Goal: Information Seeking & Learning: Learn about a topic

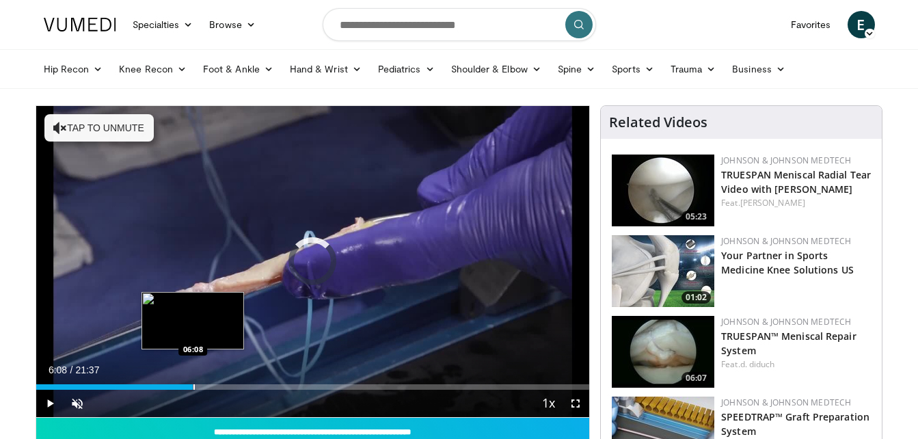
click at [193, 386] on div "Progress Bar" at bounding box center [193, 386] width 1 height 5
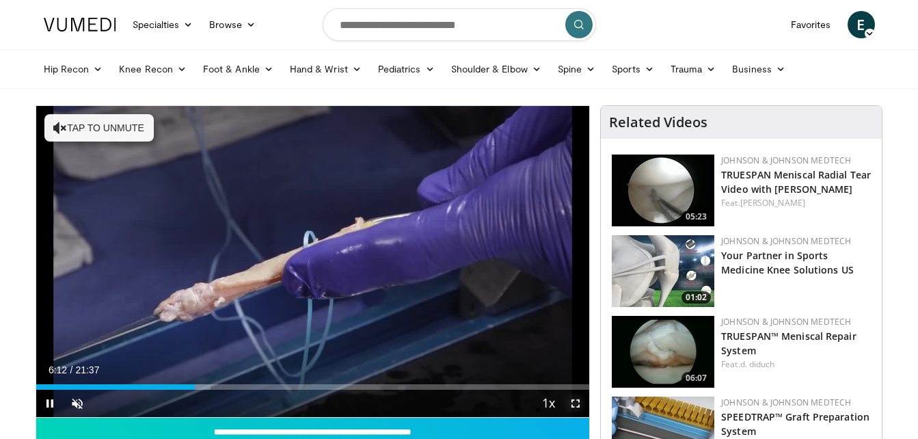
click at [573, 405] on span "Video Player" at bounding box center [575, 402] width 27 height 27
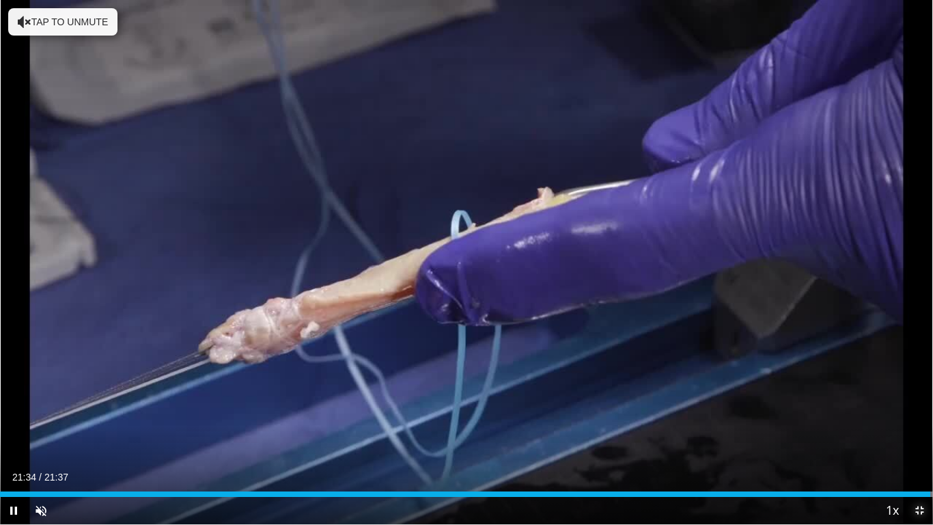
click at [917, 438] on span "Video Player" at bounding box center [919, 510] width 27 height 27
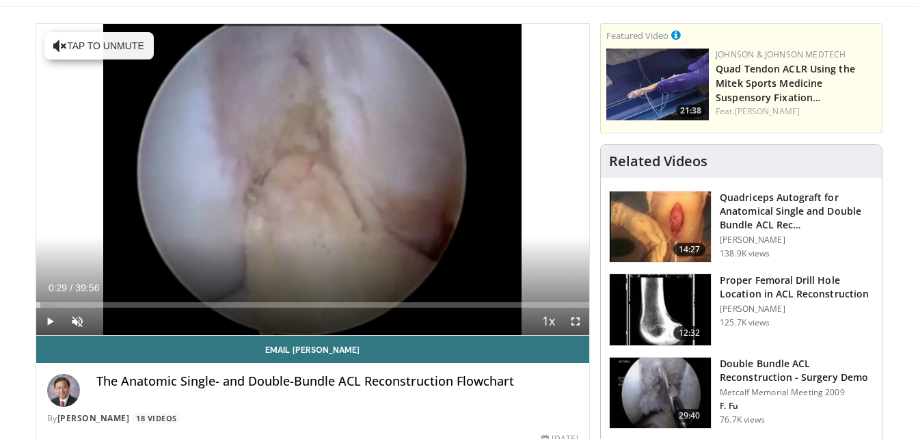
scroll to position [109, 0]
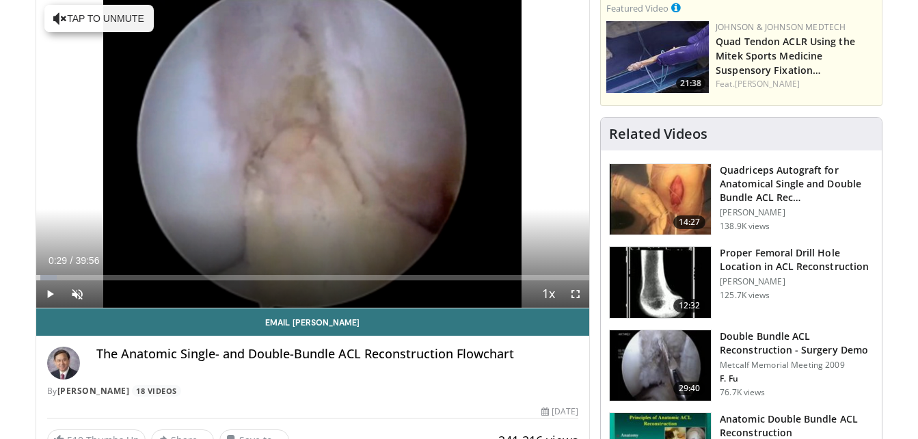
click at [661, 209] on img at bounding box center [660, 199] width 101 height 71
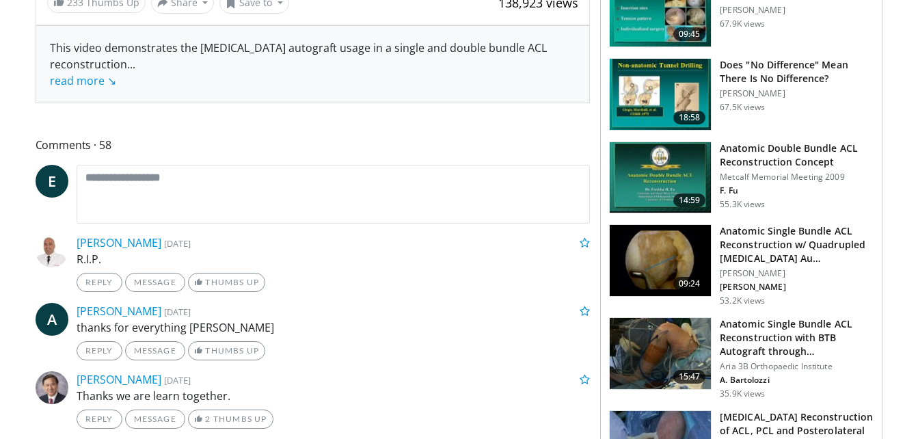
scroll to position [574, 0]
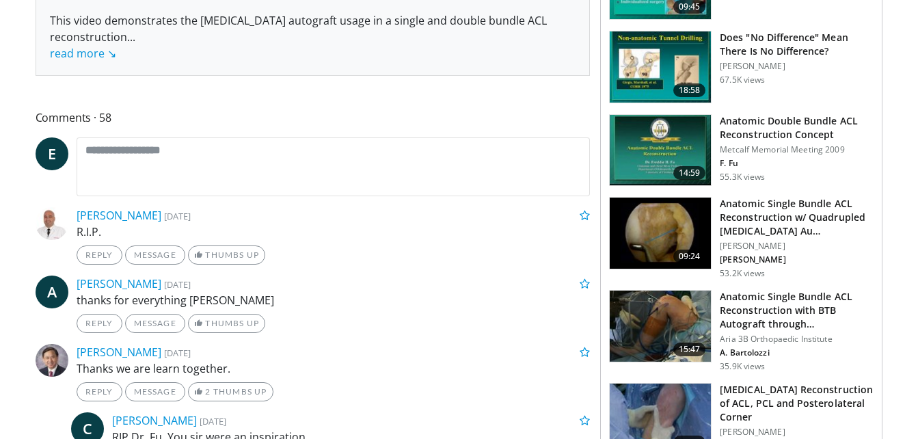
click at [661, 210] on img at bounding box center [660, 232] width 101 height 71
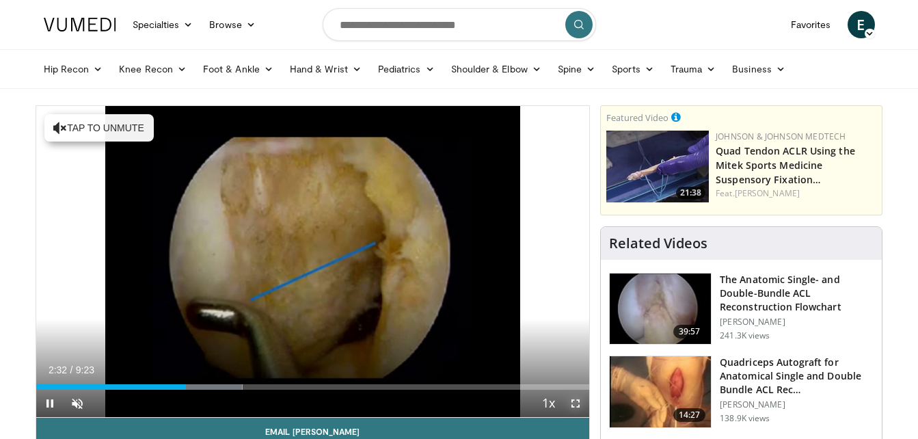
click at [573, 400] on span "Video Player" at bounding box center [575, 402] width 27 height 27
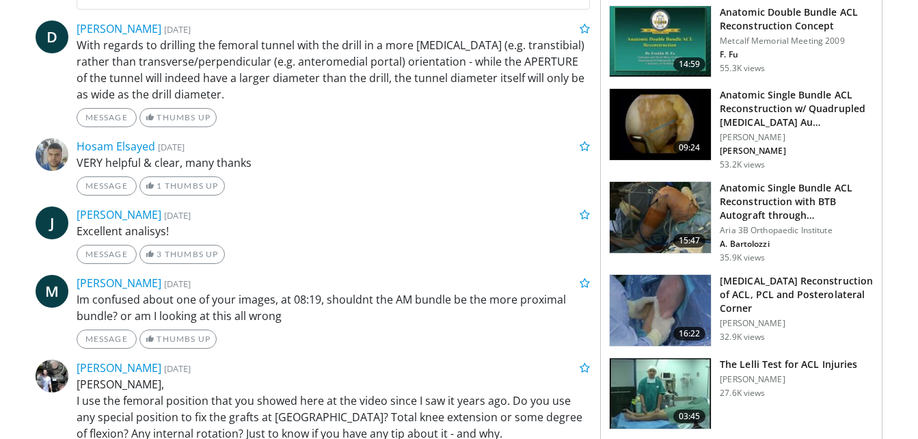
scroll to position [45, 0]
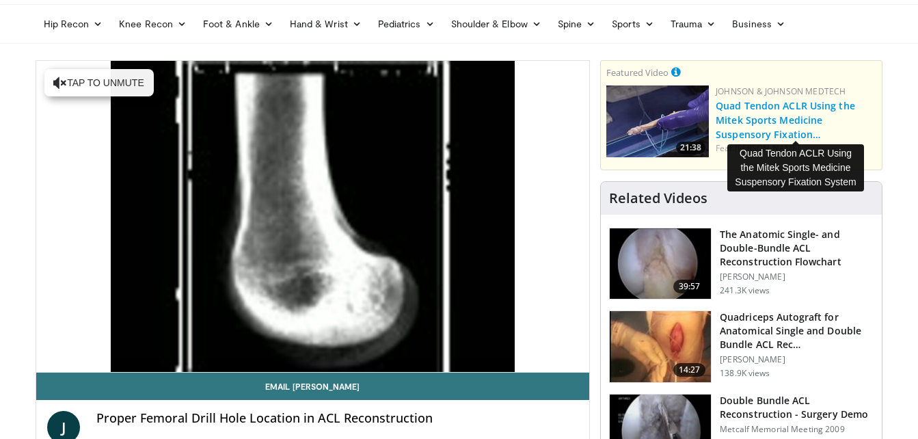
click at [740, 124] on link "Quad Tendon ACLR Using the Mitek Sports Medicine Suspensory Fixation…" at bounding box center [784, 120] width 139 height 42
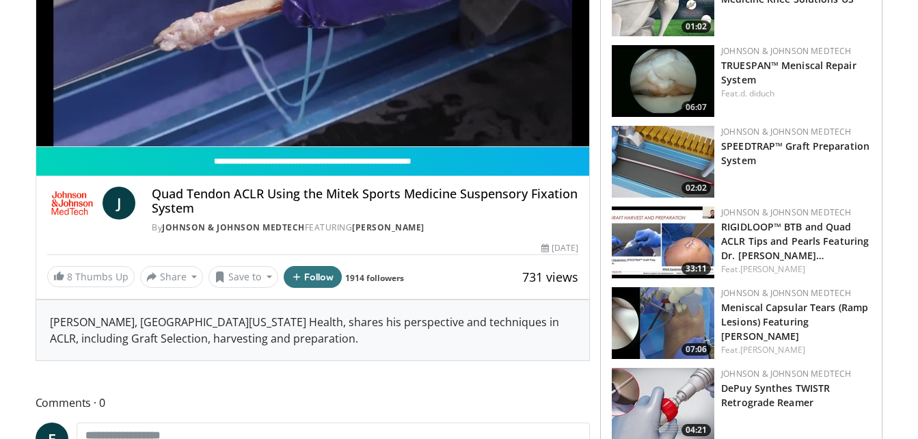
scroll to position [273, 0]
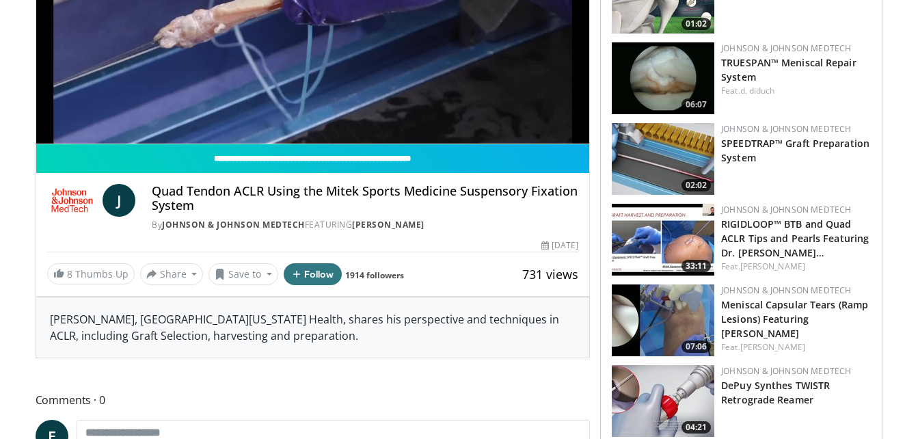
click at [665, 230] on img at bounding box center [663, 240] width 102 height 72
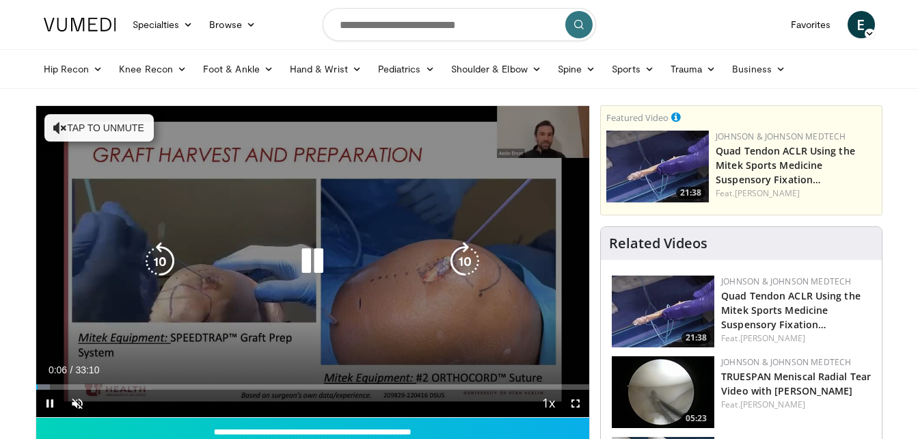
drag, startPoint x: 0, startPoint y: 0, endPoint x: 310, endPoint y: 182, distance: 359.5
click at [310, 182] on div "10 seconds Tap to unmute" at bounding box center [312, 261] width 553 height 311
click at [300, 251] on icon "Video Player" at bounding box center [312, 261] width 38 height 38
click at [269, 385] on div "Loaded : 0.00% 13:57 13:50" at bounding box center [312, 386] width 553 height 5
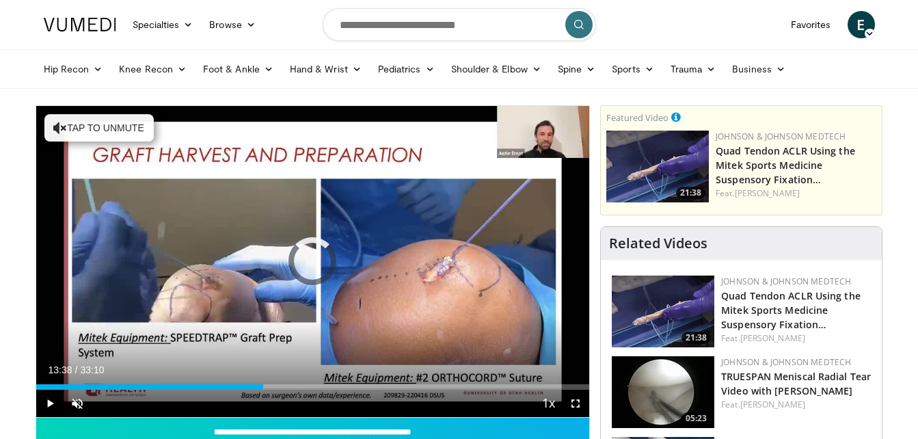
click at [263, 387] on div "Progress Bar" at bounding box center [263, 386] width 1 height 5
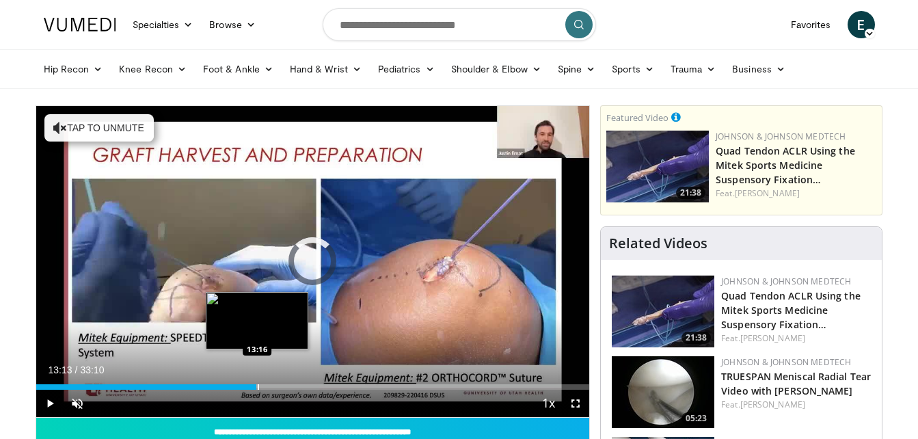
click at [256, 387] on div "13:13" at bounding box center [146, 386] width 221 height 5
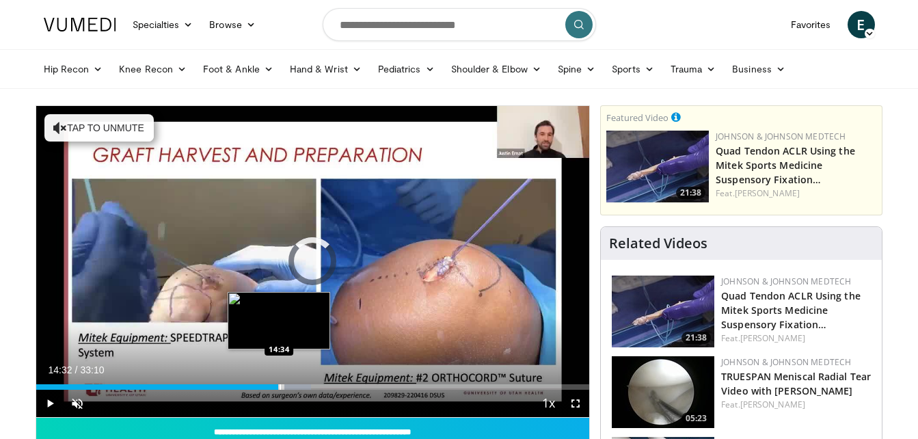
click at [279, 386] on div "Progress Bar" at bounding box center [279, 386] width 1 height 5
click at [274, 387] on div "Progress Bar" at bounding box center [274, 386] width 1 height 5
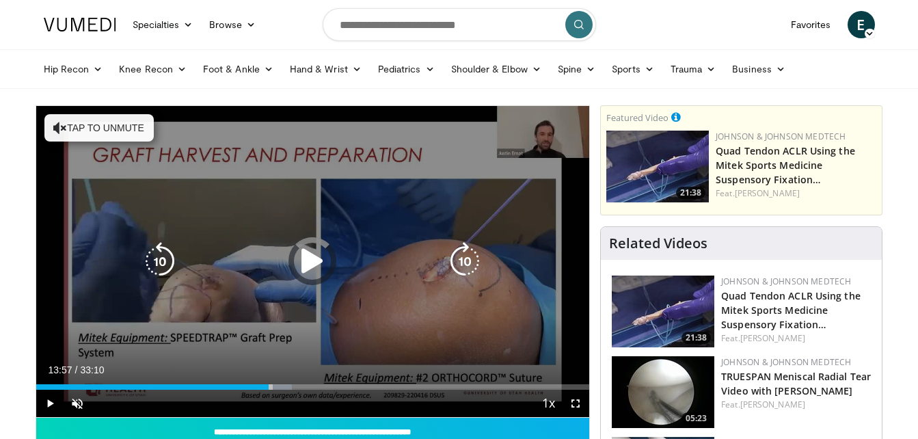
click at [269, 387] on div "14:20" at bounding box center [152, 386] width 233 height 5
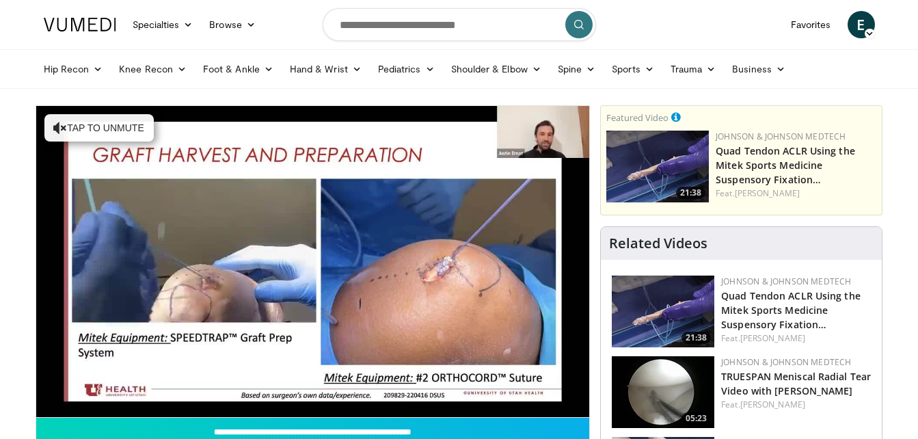
click at [368, 388] on video-js "**********" at bounding box center [312, 262] width 553 height 312
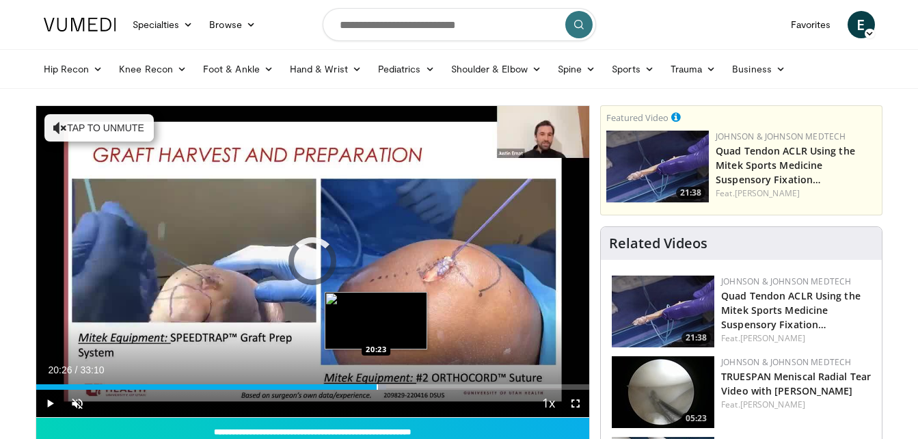
click at [376, 385] on div "Progress Bar" at bounding box center [376, 386] width 1 height 5
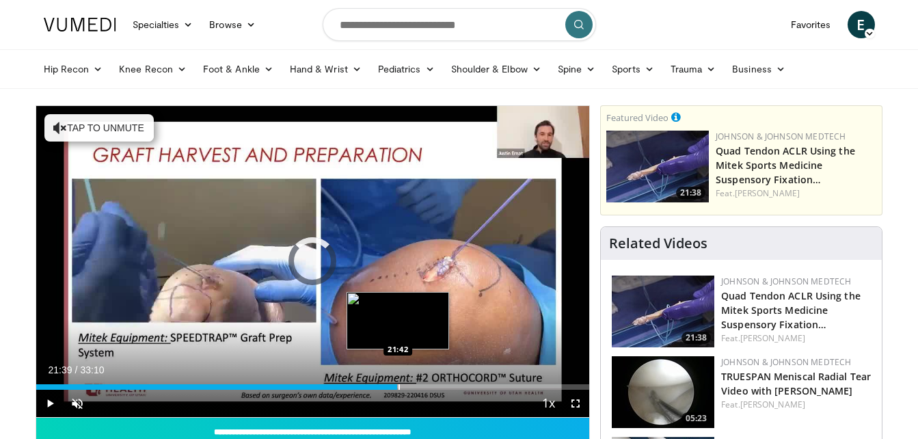
click at [398, 385] on div "Progress Bar" at bounding box center [398, 386] width 1 height 5
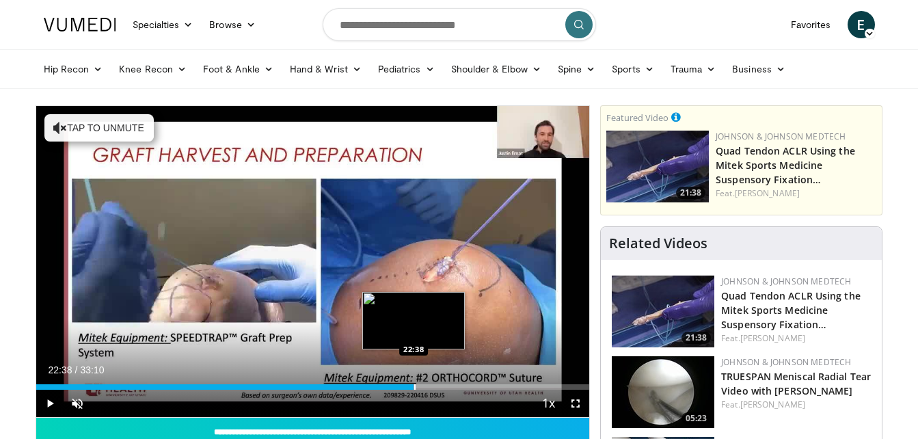
click at [413, 383] on div "Loaded : 68.77% 22:38 22:38" at bounding box center [312, 382] width 553 height 13
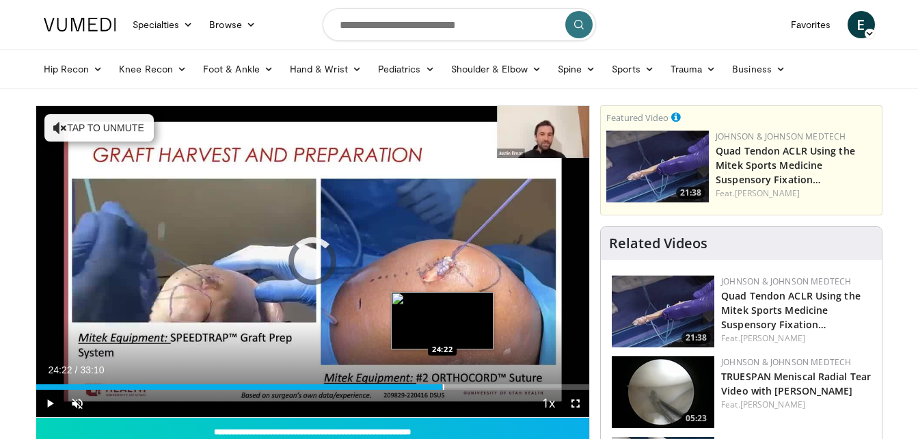
click at [442, 381] on div "Loaded : 71.76% 22:42 24:22" at bounding box center [312, 382] width 553 height 13
click at [463, 389] on div "Progress Bar" at bounding box center [463, 386] width 1 height 5
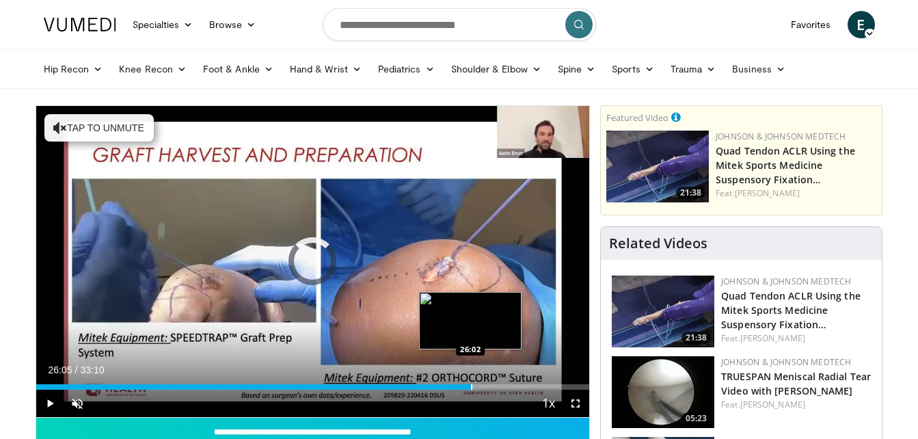
click at [471, 387] on div "Progress Bar" at bounding box center [471, 386] width 1 height 5
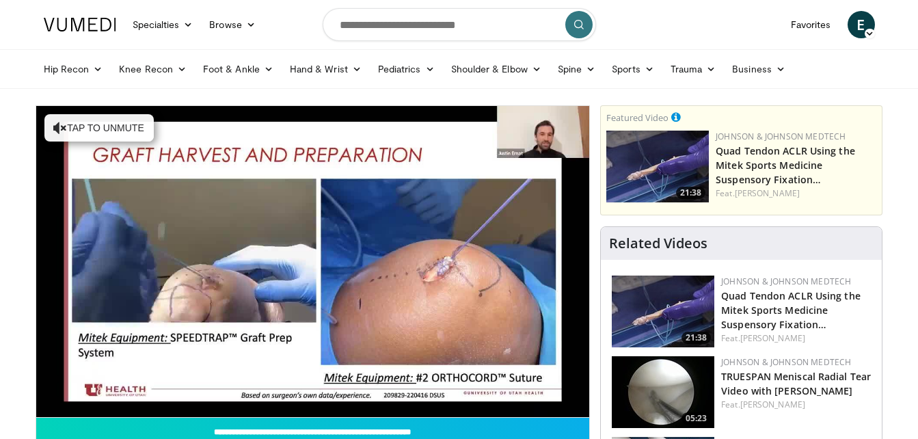
click at [471, 387] on video-js "**********" at bounding box center [312, 262] width 553 height 312
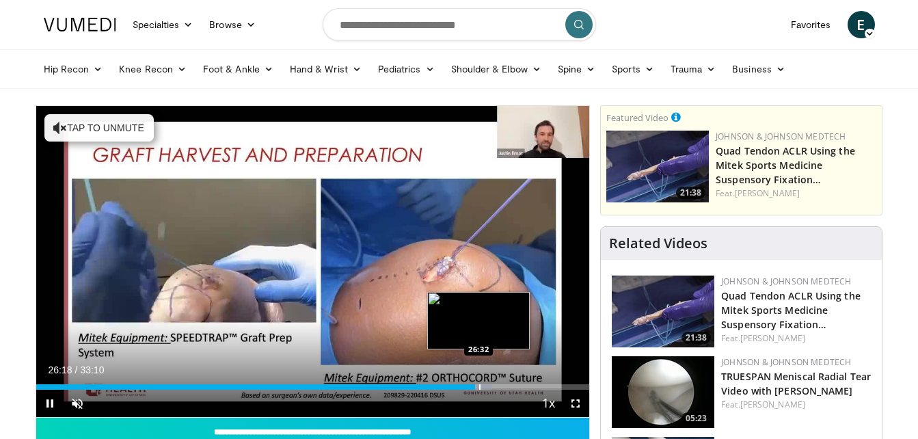
drag, startPoint x: 471, startPoint y: 387, endPoint x: 479, endPoint y: 386, distance: 8.3
click at [479, 386] on video-js "**********" at bounding box center [312, 262] width 553 height 312
click at [487, 386] on div "Progress Bar" at bounding box center [487, 386] width 1 height 5
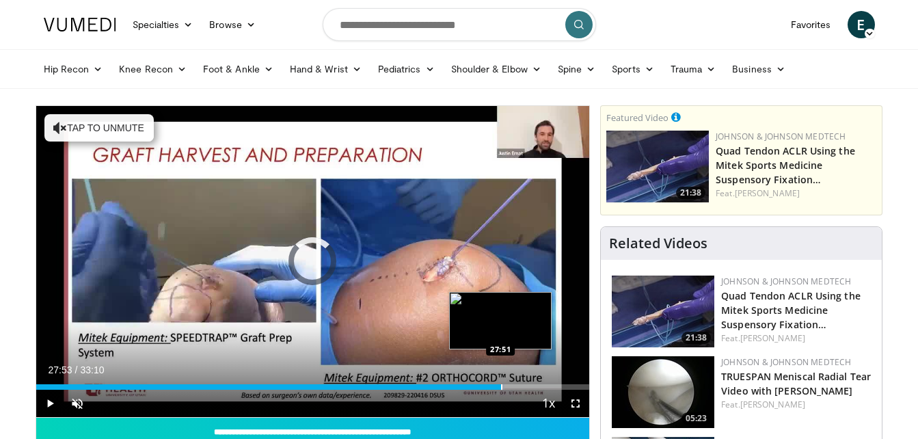
click at [501, 386] on div "Progress Bar" at bounding box center [501, 386] width 1 height 5
click at [512, 386] on div "Progress Bar" at bounding box center [512, 386] width 1 height 5
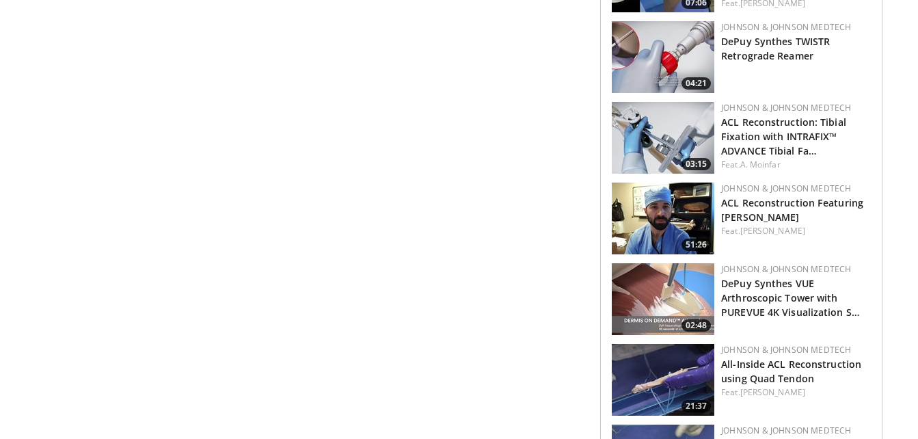
scroll to position [765, 0]
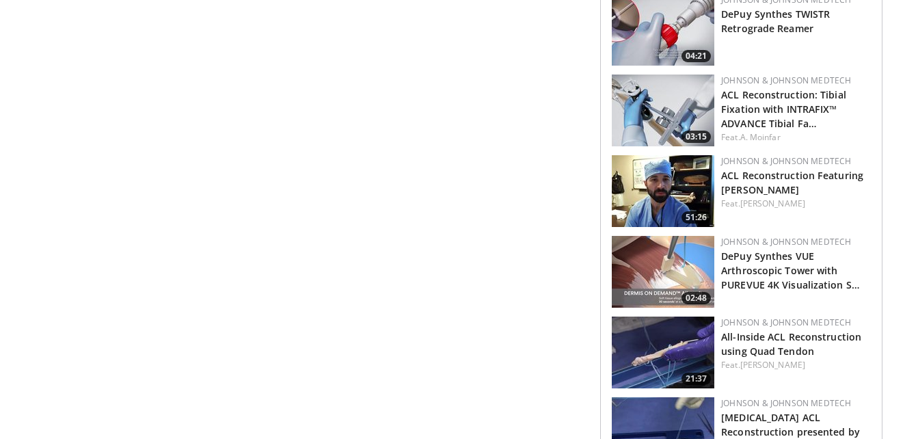
click at [659, 258] on img at bounding box center [663, 272] width 102 height 72
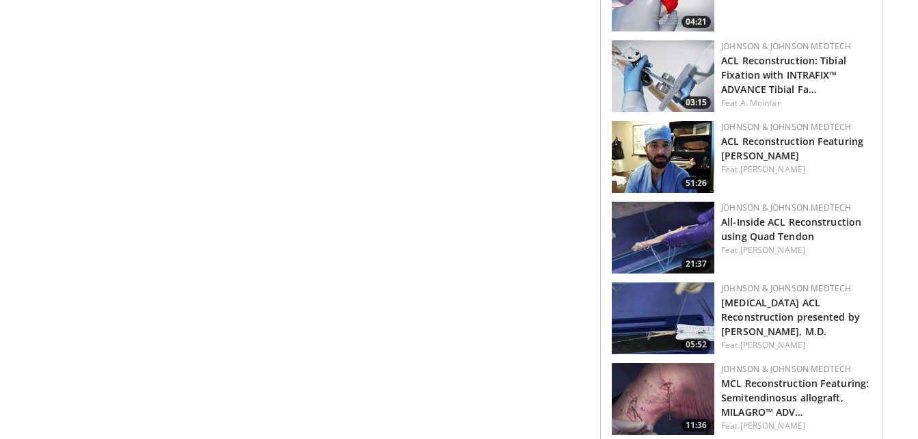
scroll to position [765, 0]
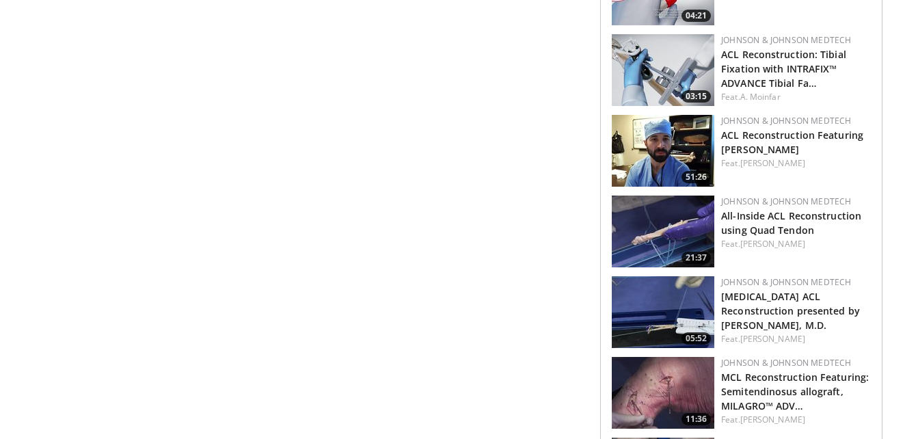
click at [668, 309] on img at bounding box center [663, 312] width 102 height 72
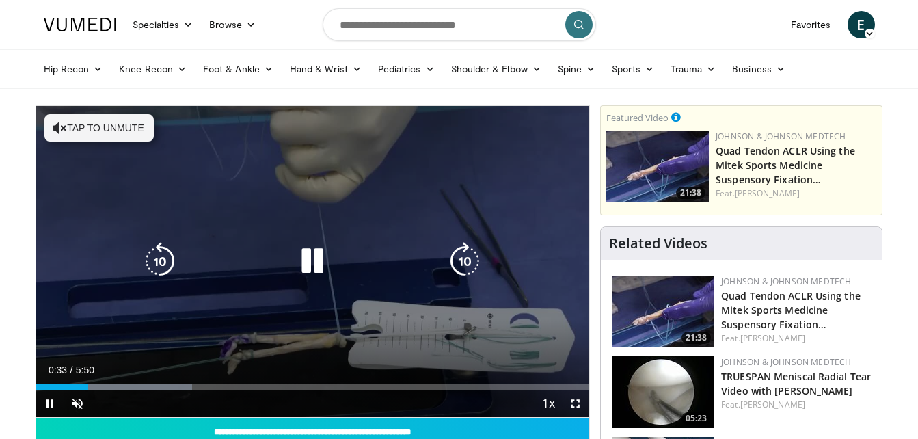
click at [364, 260] on div "Video Player" at bounding box center [312, 260] width 332 height 27
click at [323, 260] on icon "Video Player" at bounding box center [312, 261] width 38 height 38
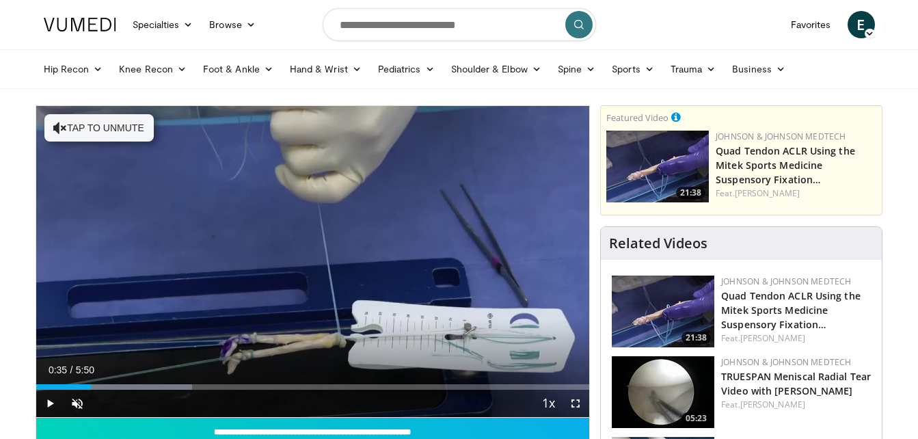
click at [299, 247] on button "Video Player" at bounding box center [312, 260] width 27 height 27
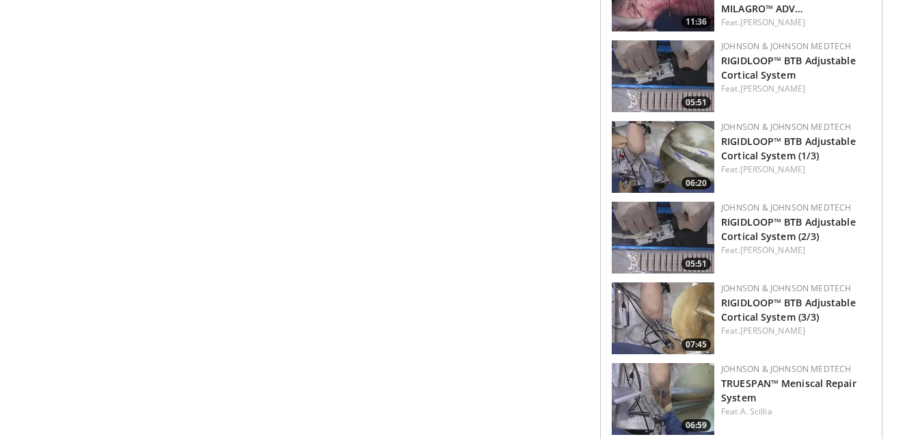
scroll to position [1285, 0]
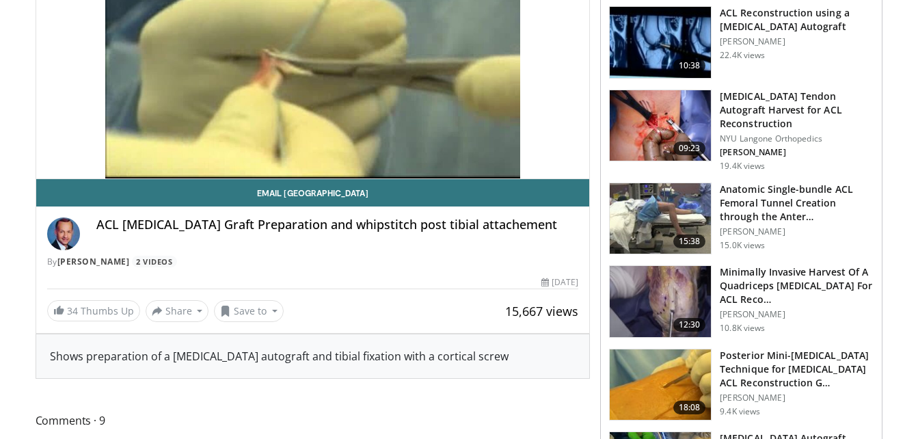
scroll to position [246, 0]
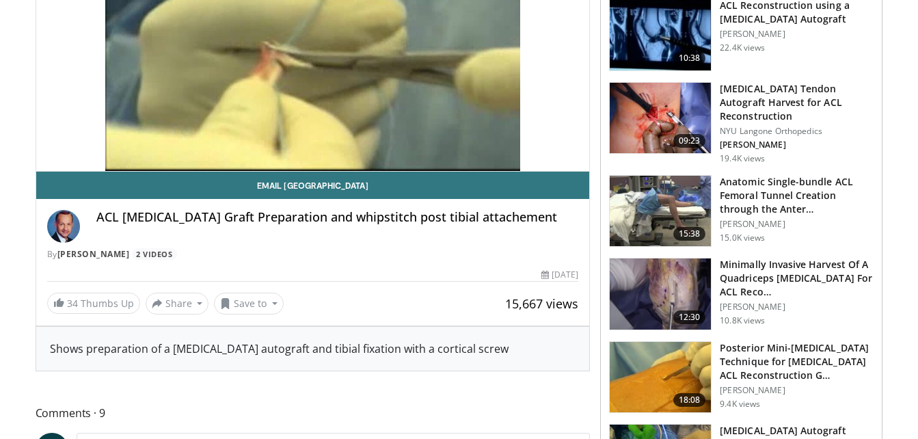
click at [668, 259] on img at bounding box center [660, 293] width 101 height 71
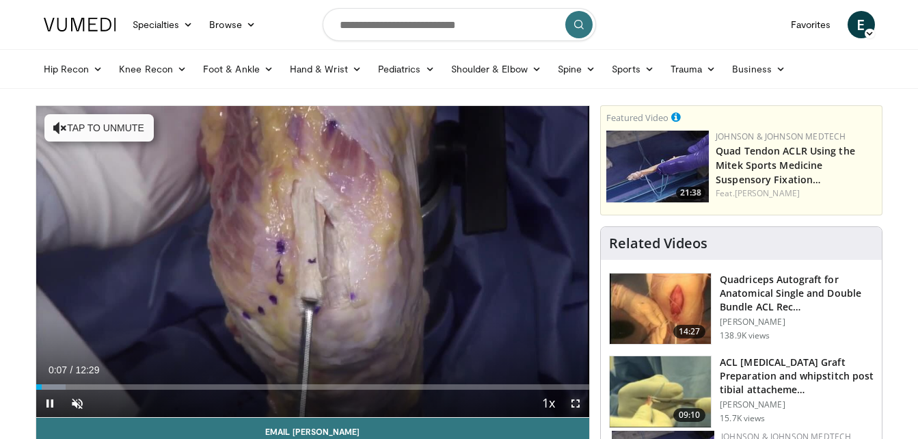
click at [577, 410] on span "Video Player" at bounding box center [575, 402] width 27 height 27
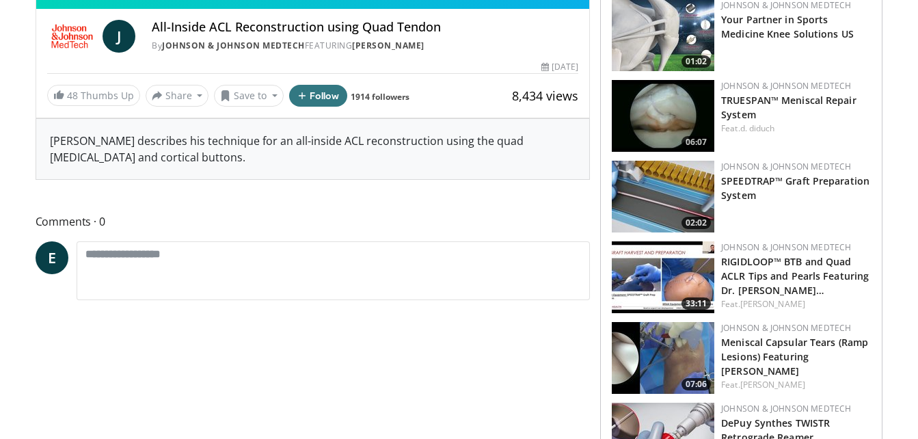
scroll to position [84, 0]
